Goal: Information Seeking & Learning: Learn about a topic

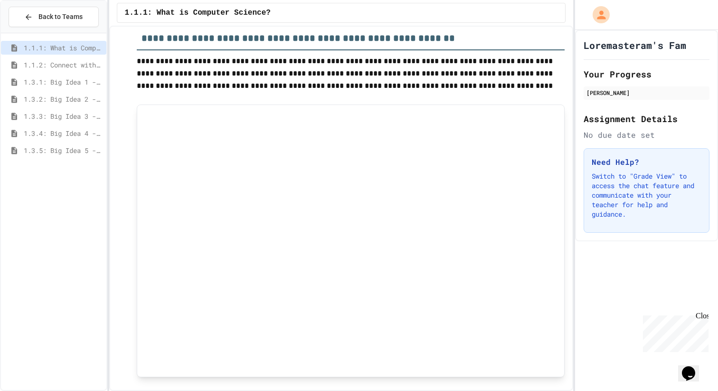
scroll to position [3563, 0]
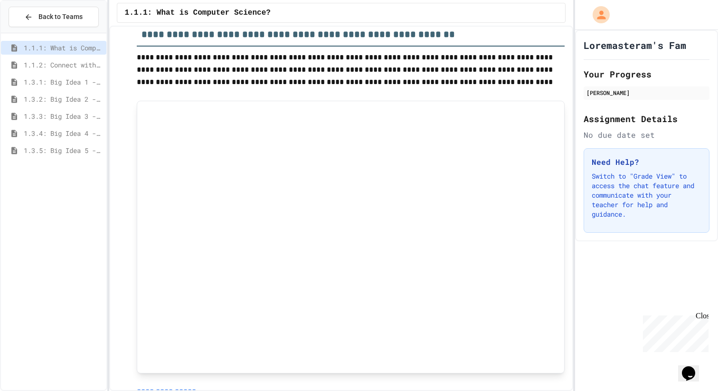
click at [59, 69] on span "1.1.2: Connect with Your World" at bounding box center [63, 65] width 79 height 10
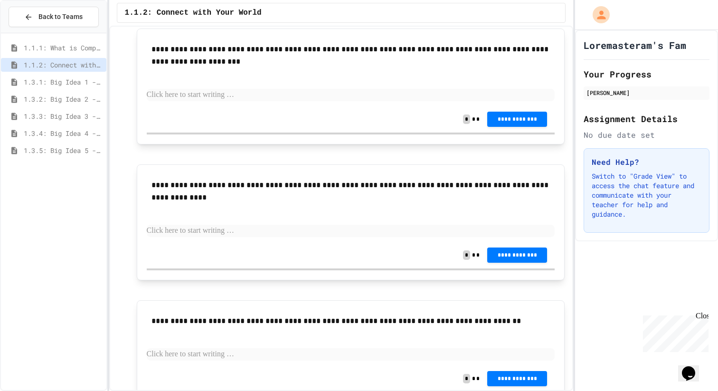
scroll to position [168, 0]
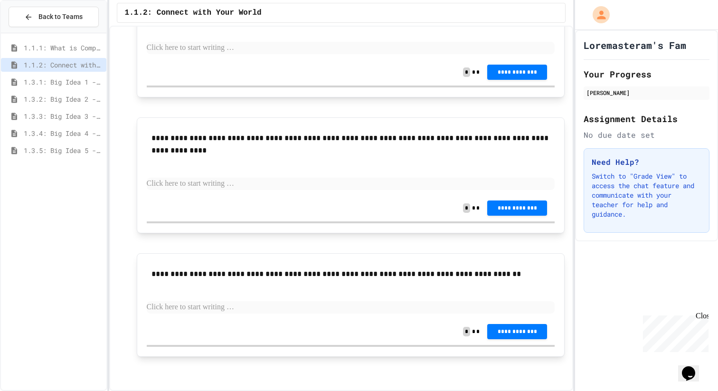
click at [78, 90] on div "1.3.1: Big Idea 1 - Creative Development" at bounding box center [53, 83] width 105 height 17
click at [76, 83] on span "1.3.1: Big Idea 1 - Creative Development" at bounding box center [63, 82] width 79 height 10
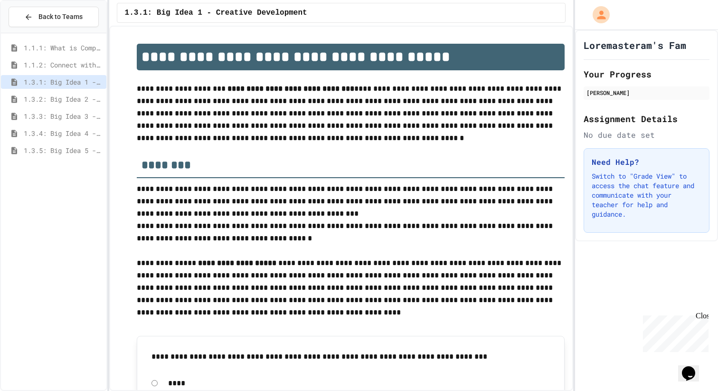
click at [76, 94] on div "1.3.2: Big Idea 2 - Data" at bounding box center [53, 99] width 105 height 14
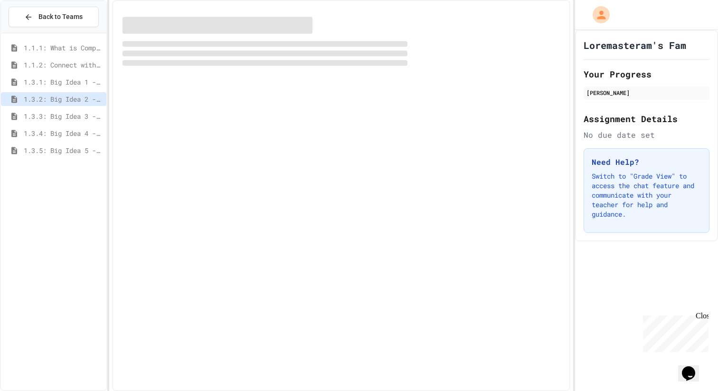
click at [73, 82] on span "1.3.1: Big Idea 1 - Creative Development" at bounding box center [63, 82] width 79 height 10
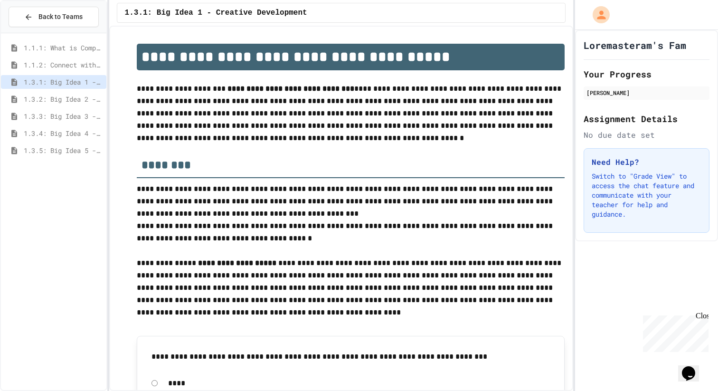
click at [64, 52] on span "1.1.1: What is Computer Science?" at bounding box center [63, 48] width 79 height 10
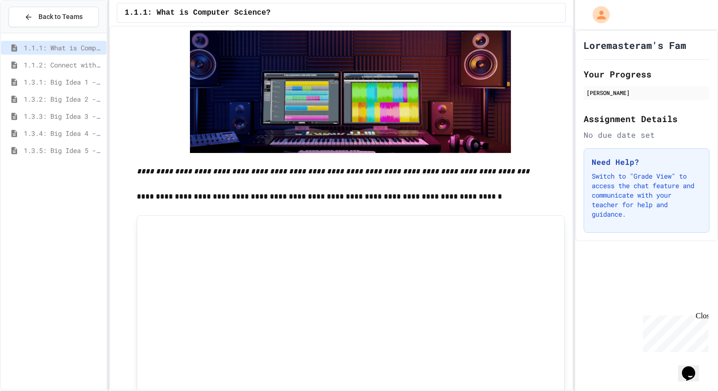
scroll to position [1353, 0]
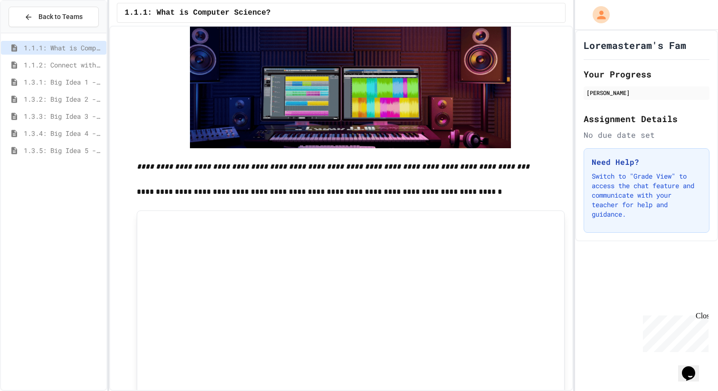
click at [54, 69] on span "1.1.2: Connect with Your World" at bounding box center [63, 65] width 79 height 10
